Goal: Browse casually

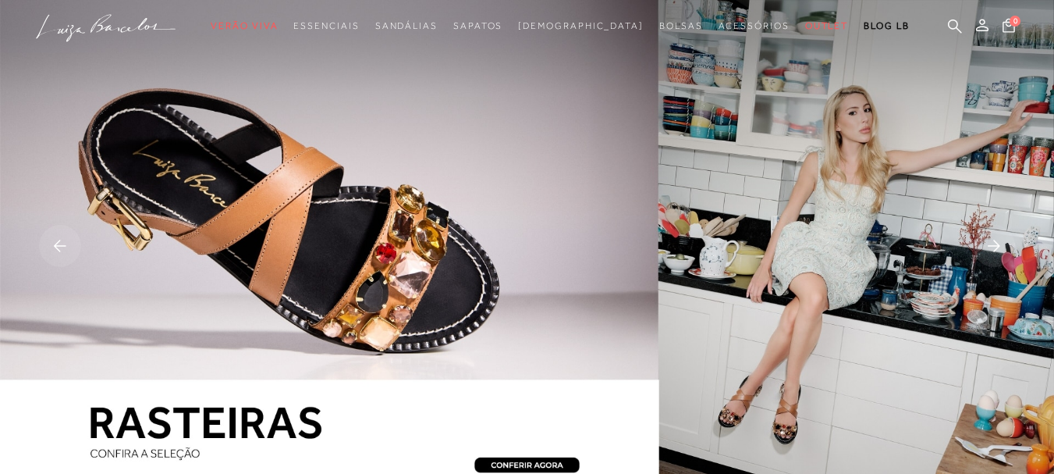
click at [59, 247] on rect at bounding box center [60, 246] width 42 height 42
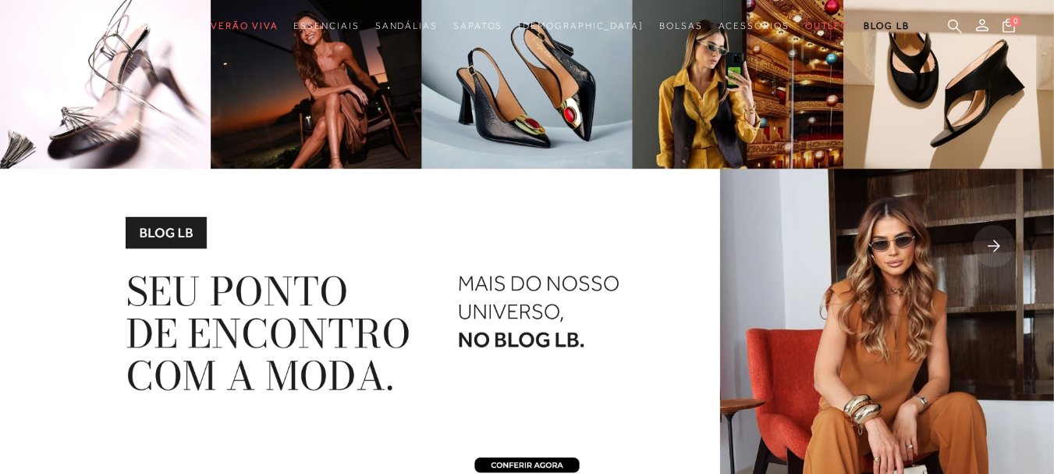
click at [65, 248] on rect at bounding box center [60, 246] width 42 height 42
click at [62, 243] on rect at bounding box center [60, 246] width 42 height 42
click at [998, 236] on rect at bounding box center [994, 246] width 42 height 42
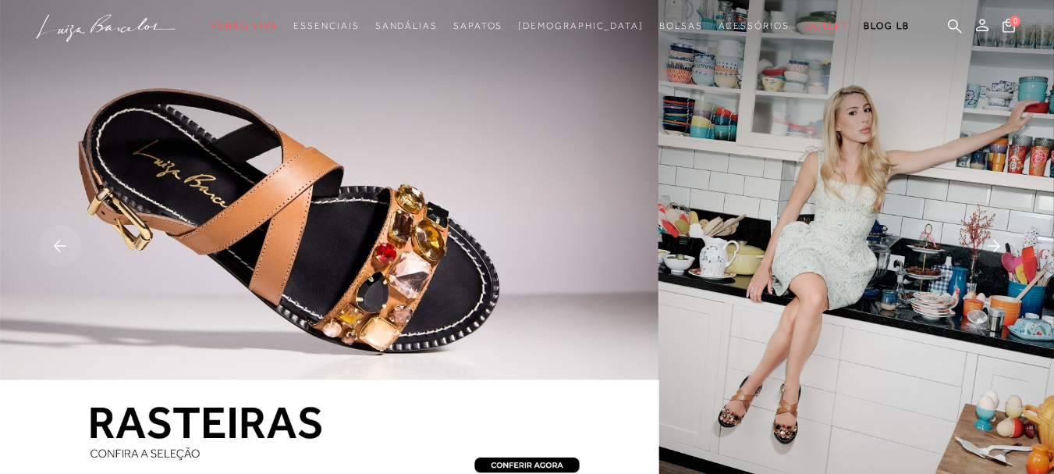
click at [999, 242] on rect at bounding box center [994, 246] width 42 height 42
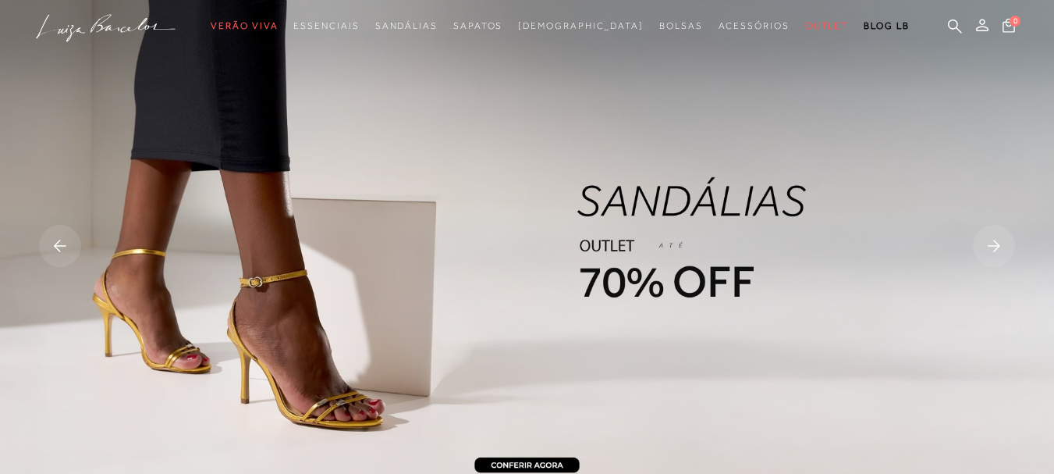
click at [999, 242] on rect at bounding box center [994, 246] width 42 height 42
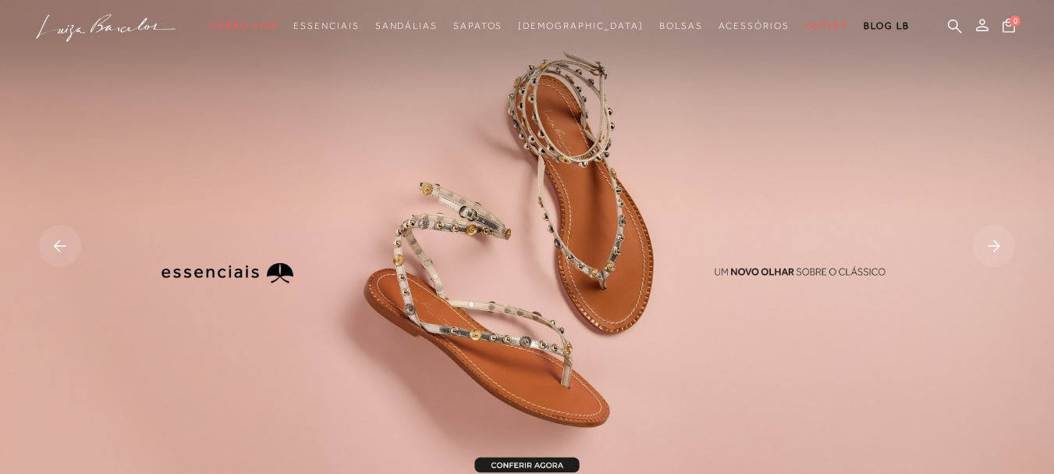
click at [996, 236] on rect at bounding box center [994, 246] width 42 height 42
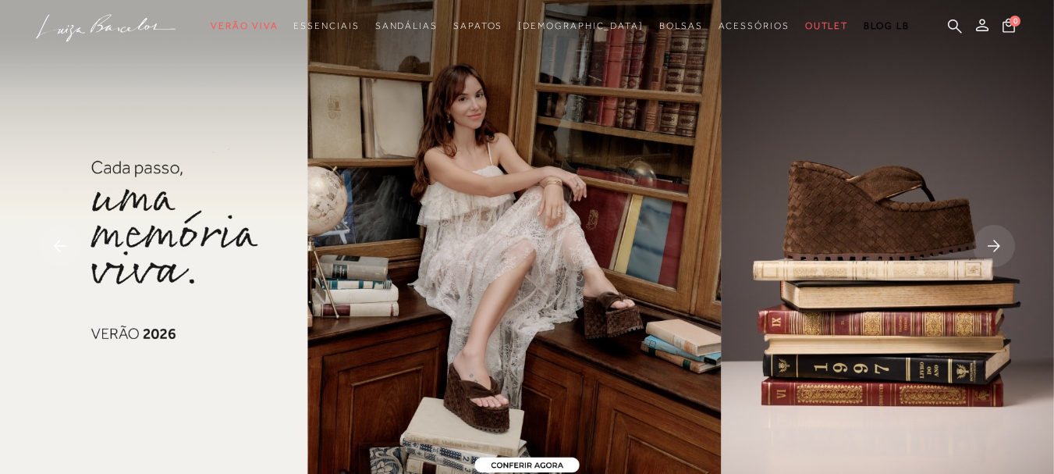
click at [996, 236] on rect at bounding box center [994, 246] width 42 height 42
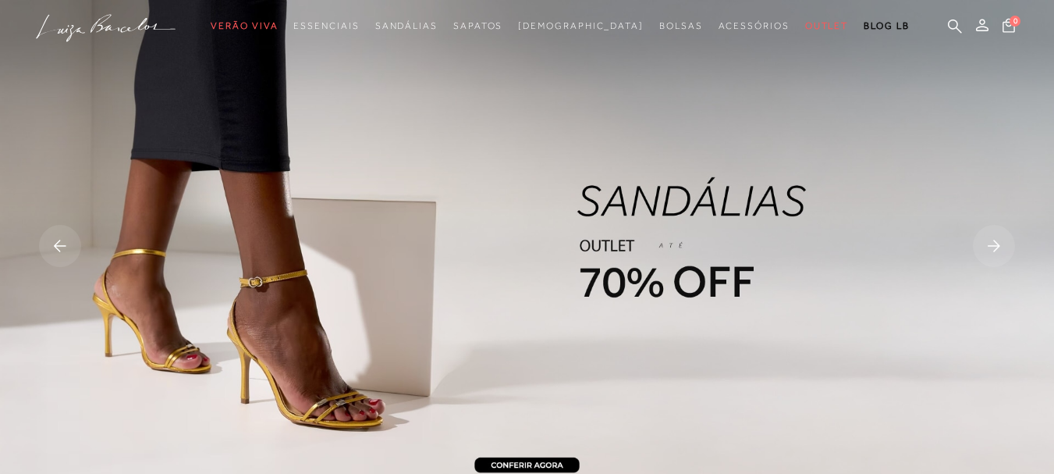
click at [67, 244] on rect at bounding box center [60, 246] width 42 height 42
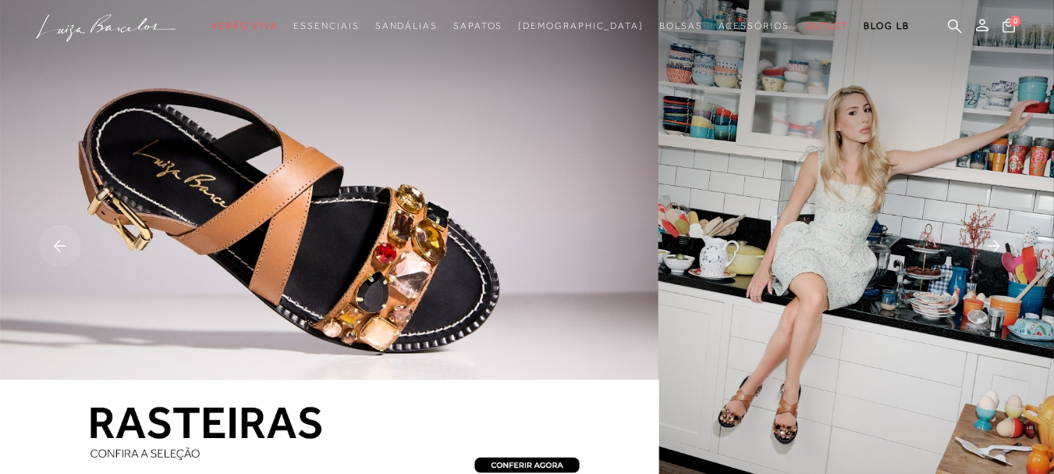
click at [67, 244] on rect at bounding box center [60, 246] width 42 height 42
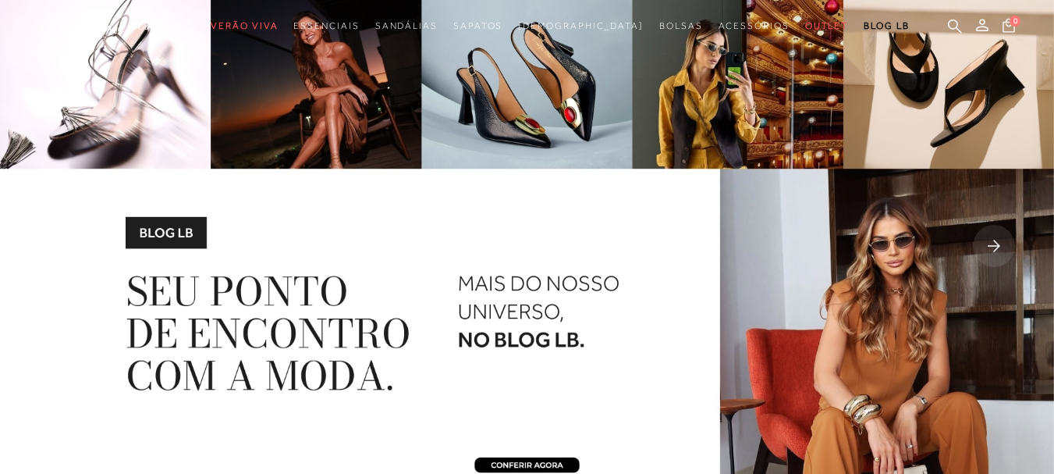
click at [69, 244] on rect at bounding box center [60, 246] width 42 height 42
